Goal: Contribute content: Add original content to the website for others to see

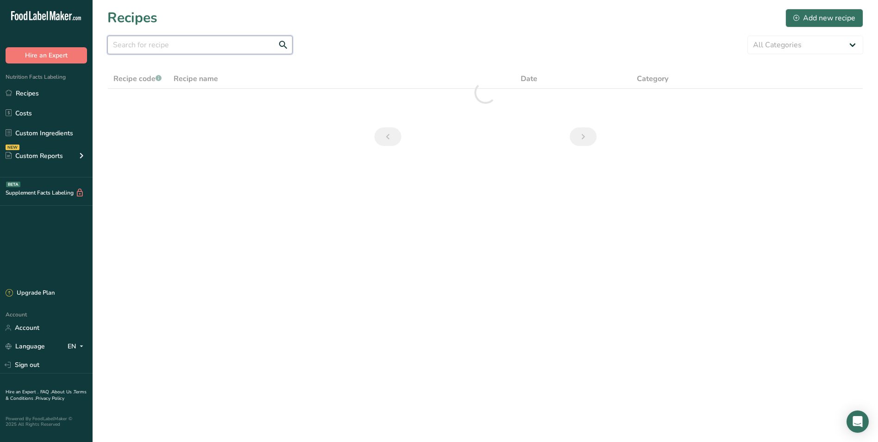
click at [141, 44] on input "text" at bounding box center [199, 45] width 185 height 19
type input "gf"
click at [815, 20] on div "Add new recipe" at bounding box center [824, 17] width 62 height 11
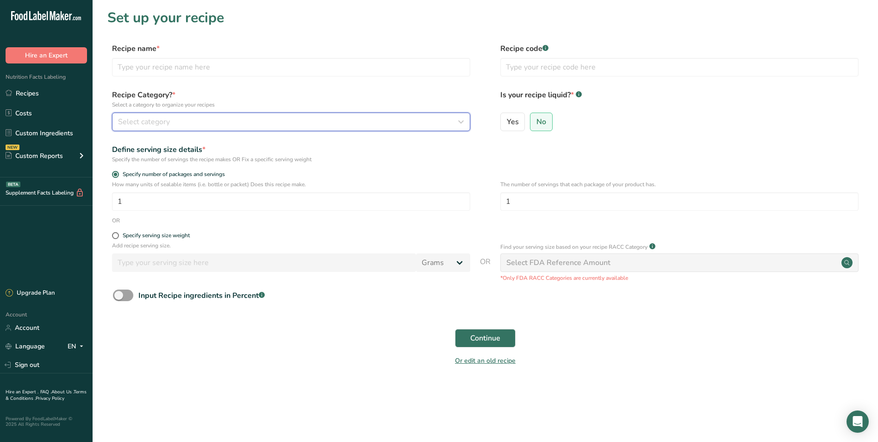
click at [268, 115] on button "Select category" at bounding box center [291, 121] width 358 height 19
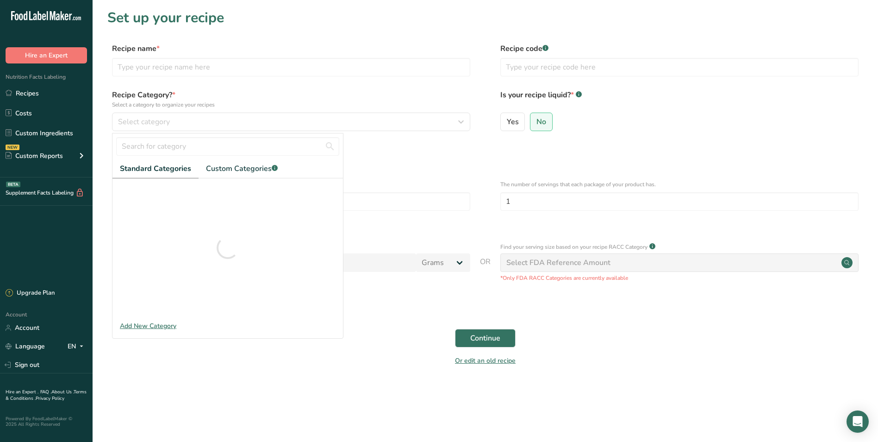
click at [225, 48] on label "Recipe name *" at bounding box center [291, 48] width 358 height 11
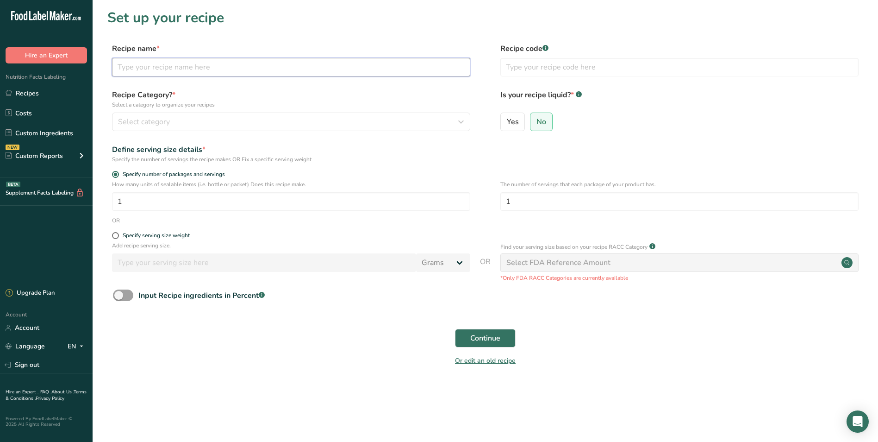
click at [231, 74] on input "text" at bounding box center [291, 67] width 358 height 19
type input "gf brownie"
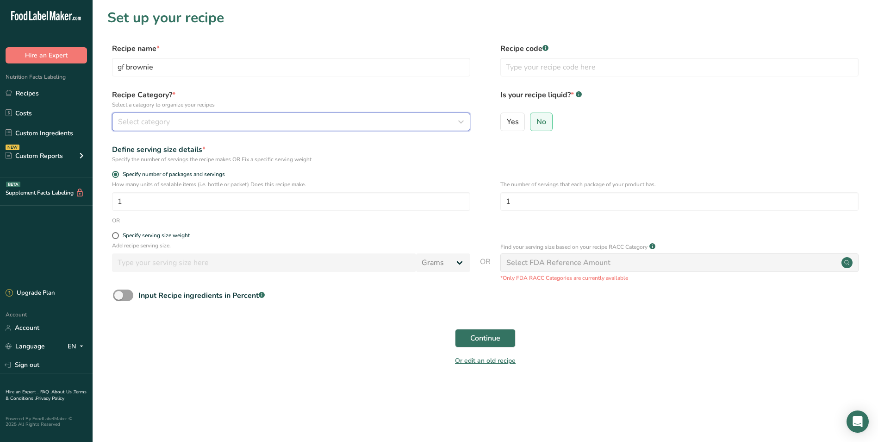
click at [463, 121] on icon "button" at bounding box center [460, 121] width 11 height 17
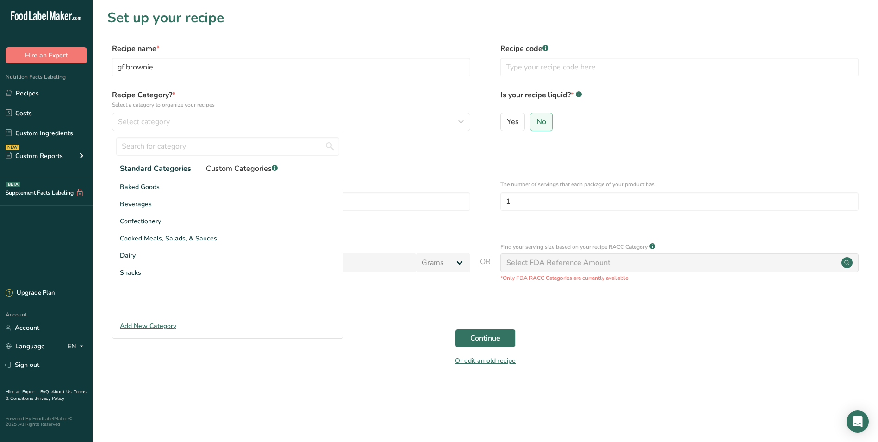
click at [223, 171] on span "Custom Categories .a-a{fill:#347362;}.b-a{fill:#fff;}" at bounding box center [242, 168] width 72 height 11
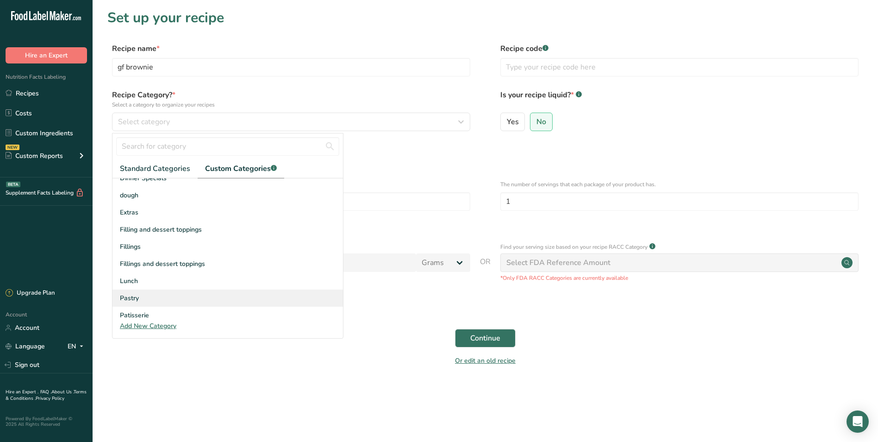
click at [160, 301] on div "Pastry" at bounding box center [227, 297] width 230 height 17
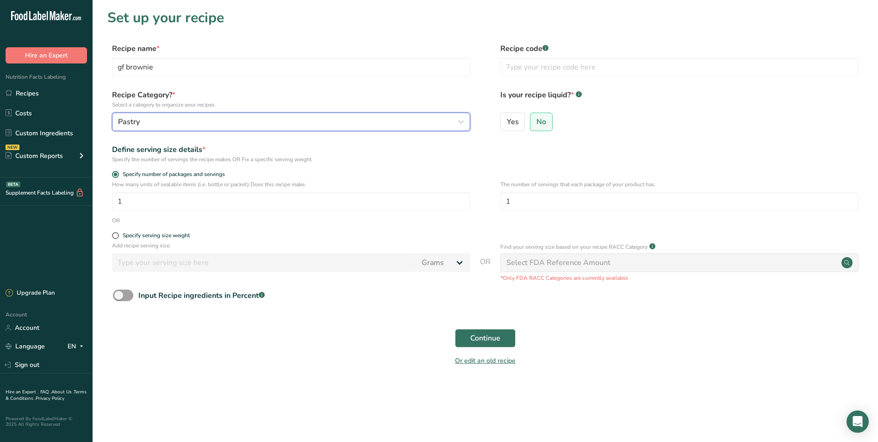
click at [460, 117] on icon "button" at bounding box center [460, 121] width 11 height 17
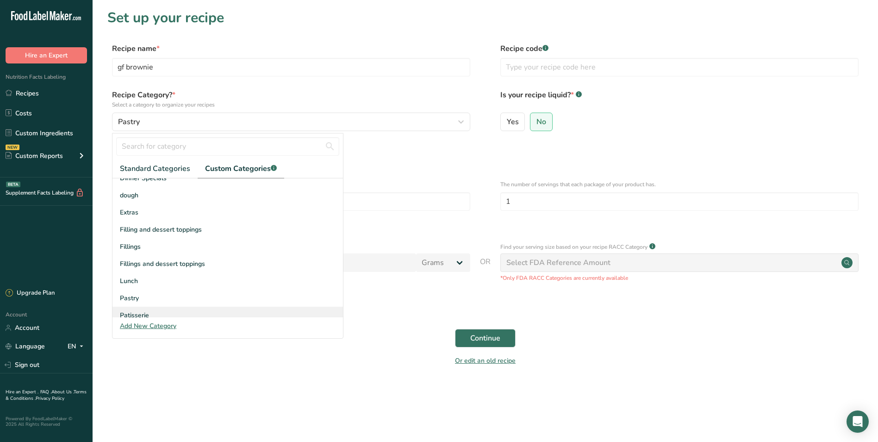
click at [146, 314] on span "Patisserie" at bounding box center [134, 315] width 29 height 10
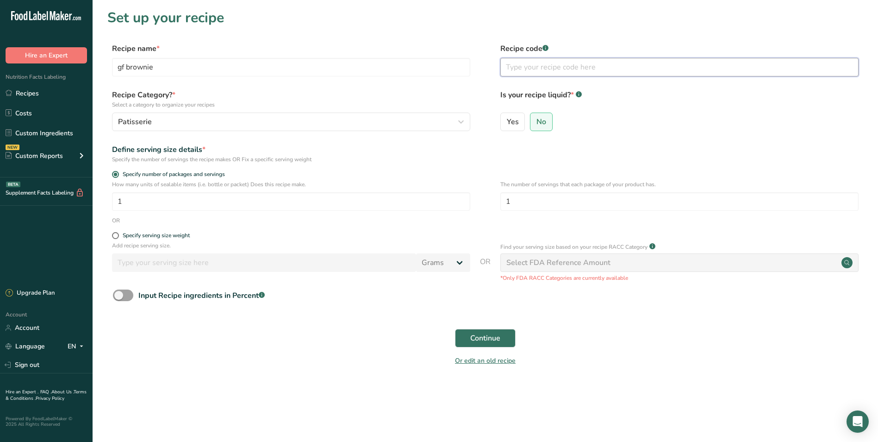
click at [517, 62] on input "text" at bounding box center [679, 67] width 358 height 19
type input "PA20"
click at [491, 340] on span "Continue" at bounding box center [485, 337] width 30 height 11
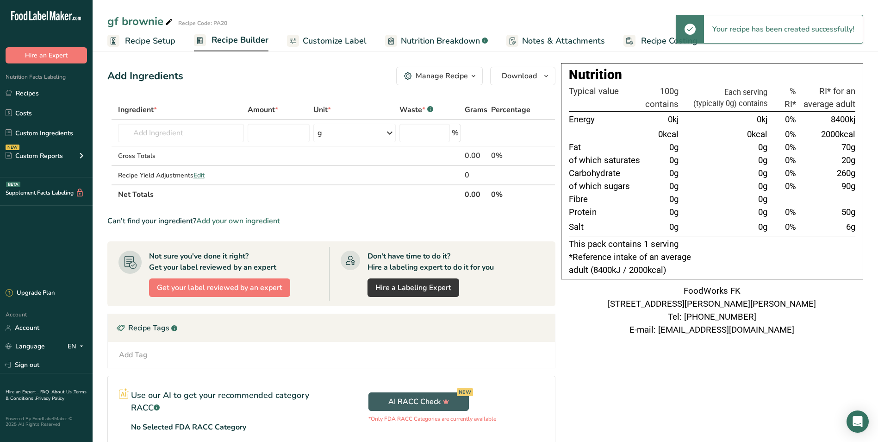
click at [247, 40] on span "Recipe Builder" at bounding box center [240, 40] width 57 height 12
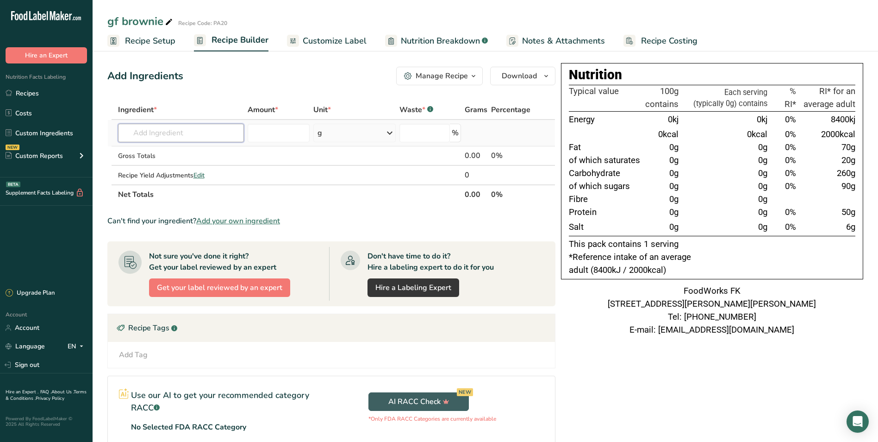
click at [221, 126] on input "text" at bounding box center [181, 133] width 126 height 19
type input "plain chocolate"
